Goal: Navigation & Orientation: Find specific page/section

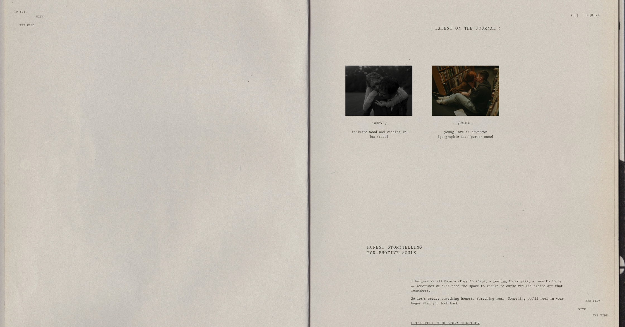
scroll to position [1341, 0]
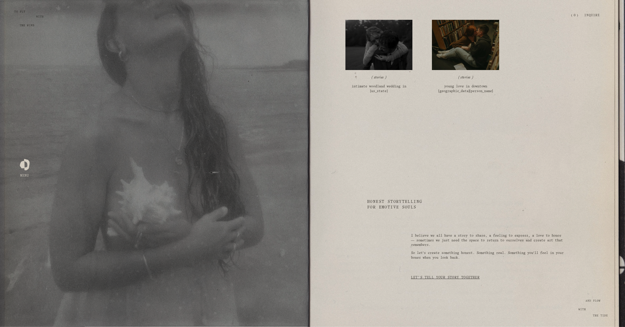
click at [25, 165] on div at bounding box center [25, 164] width 10 height 10
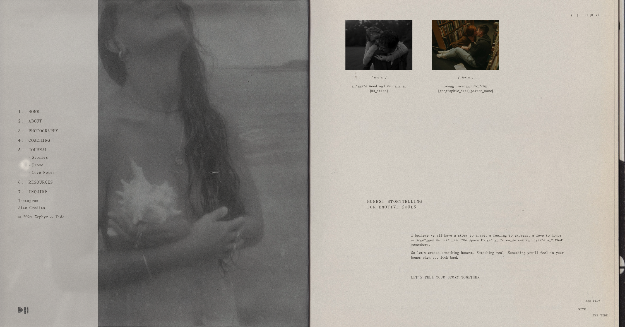
click at [42, 132] on link "Photography" at bounding box center [43, 130] width 34 height 9
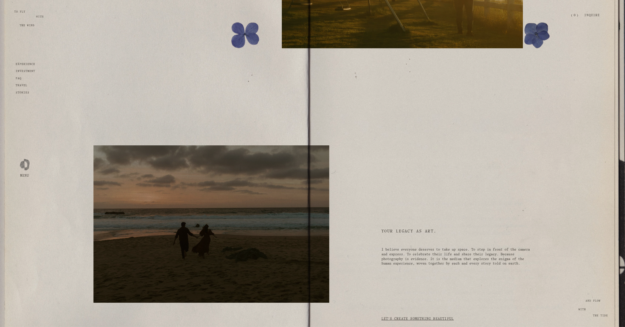
scroll to position [2273, 0]
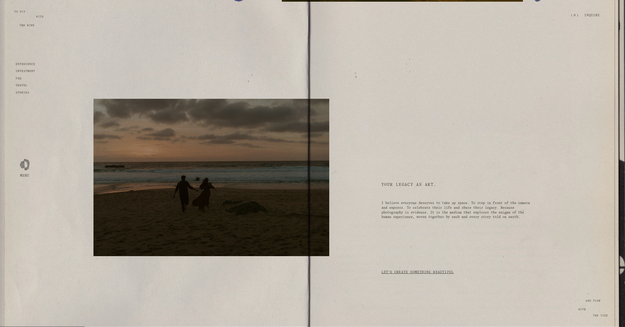
click at [27, 64] on strong "experience" at bounding box center [26, 64] width 20 height 3
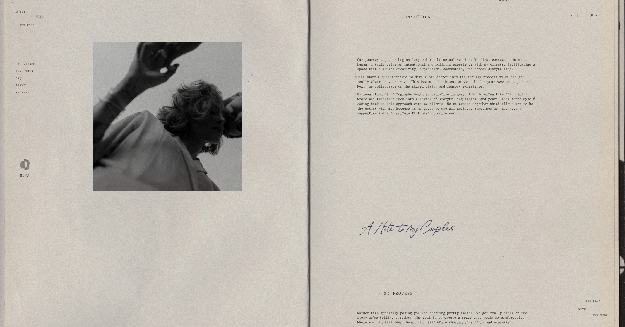
scroll to position [304, 0]
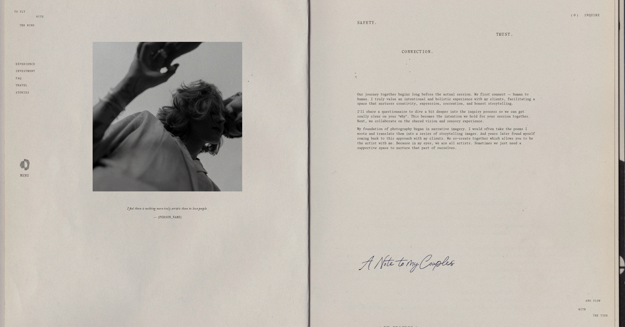
click at [22, 92] on strong "Stories" at bounding box center [23, 92] width 14 height 3
